Goal: Task Accomplishment & Management: Complete application form

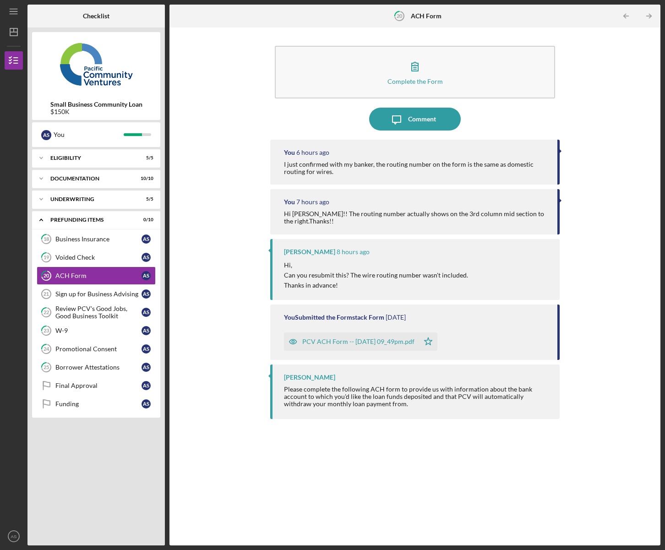
drag, startPoint x: 233, startPoint y: 113, endPoint x: 205, endPoint y: 39, distance: 79.3
click at [233, 113] on div "Complete the Form Form Icon/Message Comment You 6 hours ago I just confirmed wi…" at bounding box center [415, 286] width 482 height 509
